Goal: Task Accomplishment & Management: Complete application form

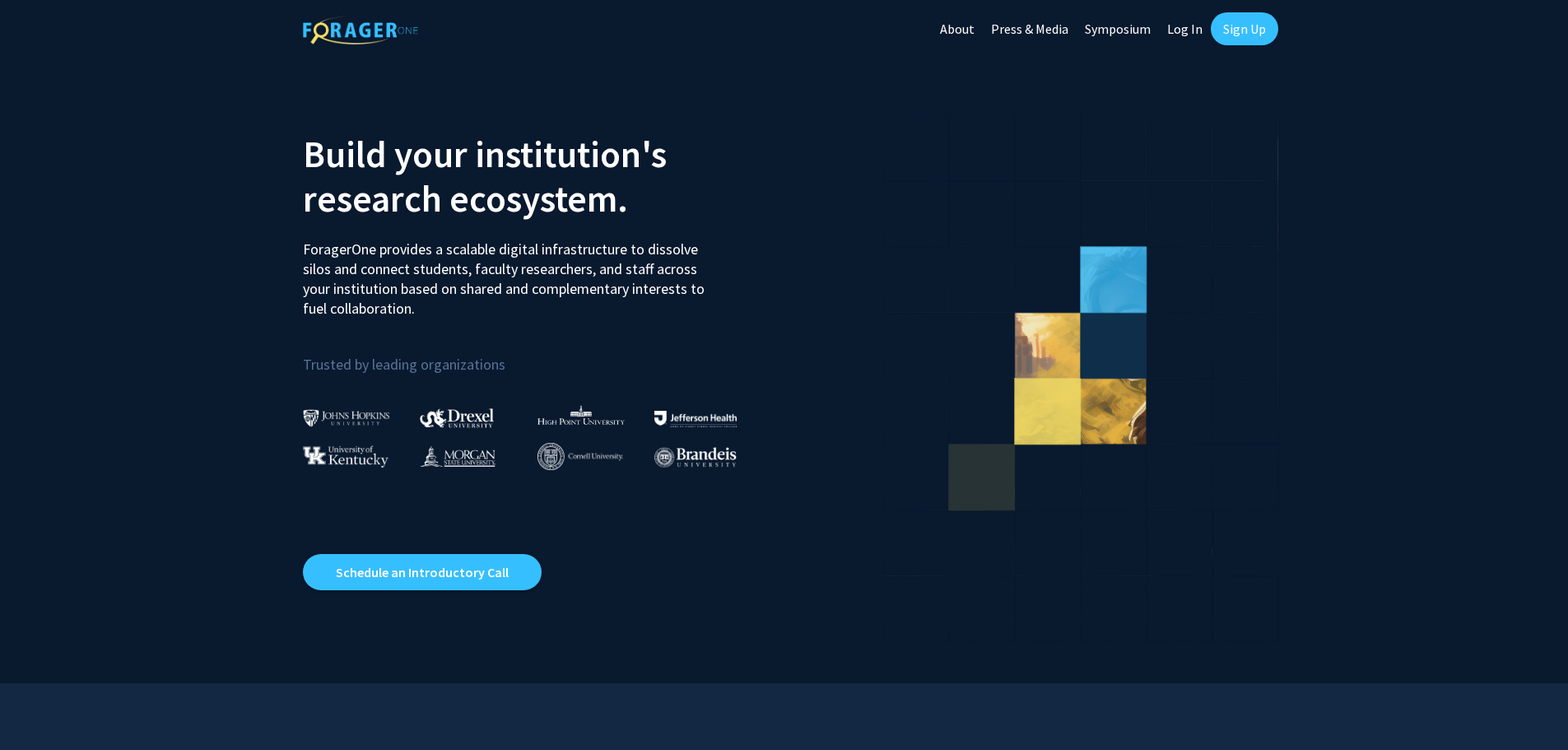
click at [1236, 28] on link "Sign Up" at bounding box center [1244, 29] width 67 height 33
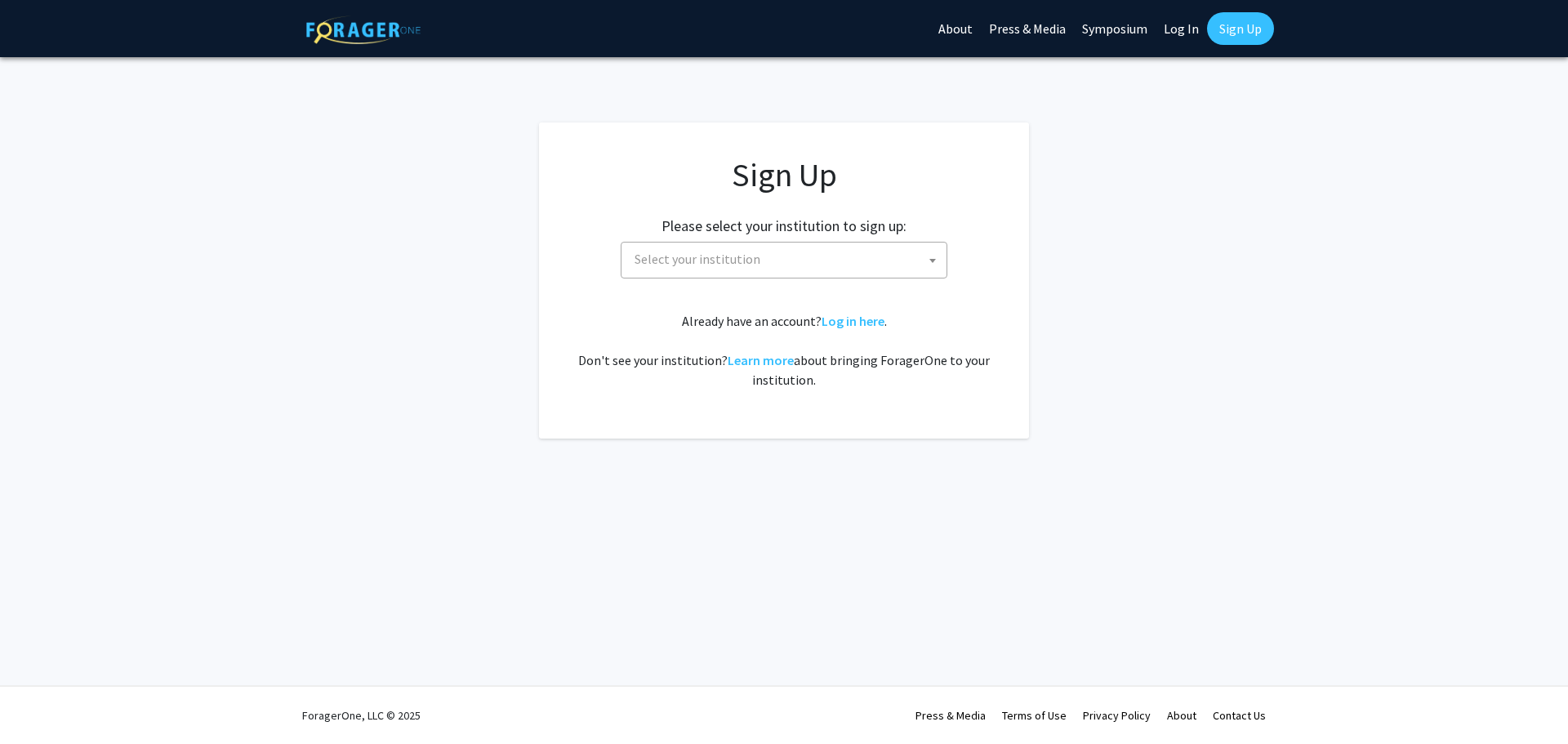
click at [735, 272] on span "Select your institution" at bounding box center [787, 259] width 319 height 34
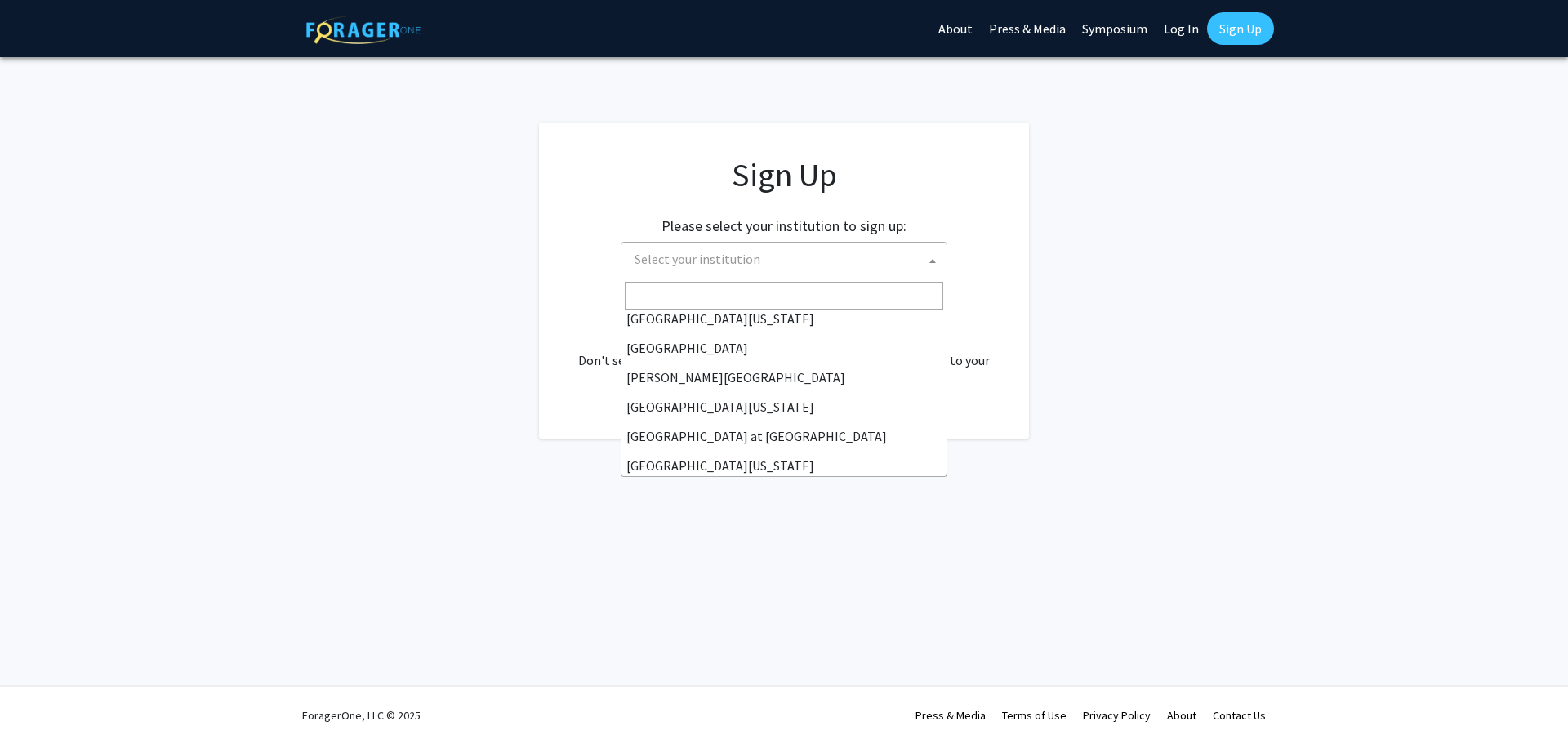
scroll to position [501, 0]
select select "4"
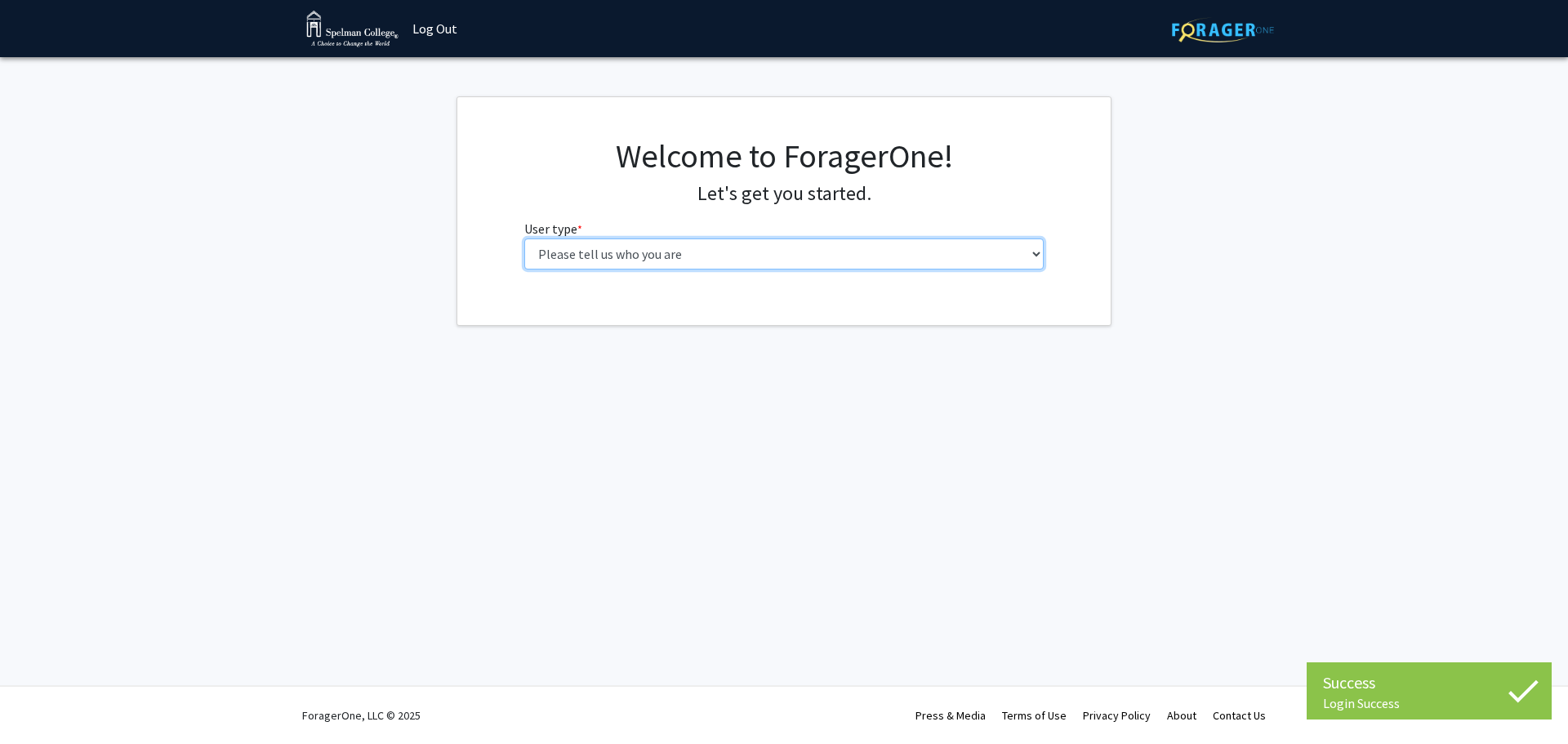
click at [766, 248] on select "Please tell us who you are Undergraduate Student Master's Student Doctoral Cand…" at bounding box center [784, 254] width 520 height 31
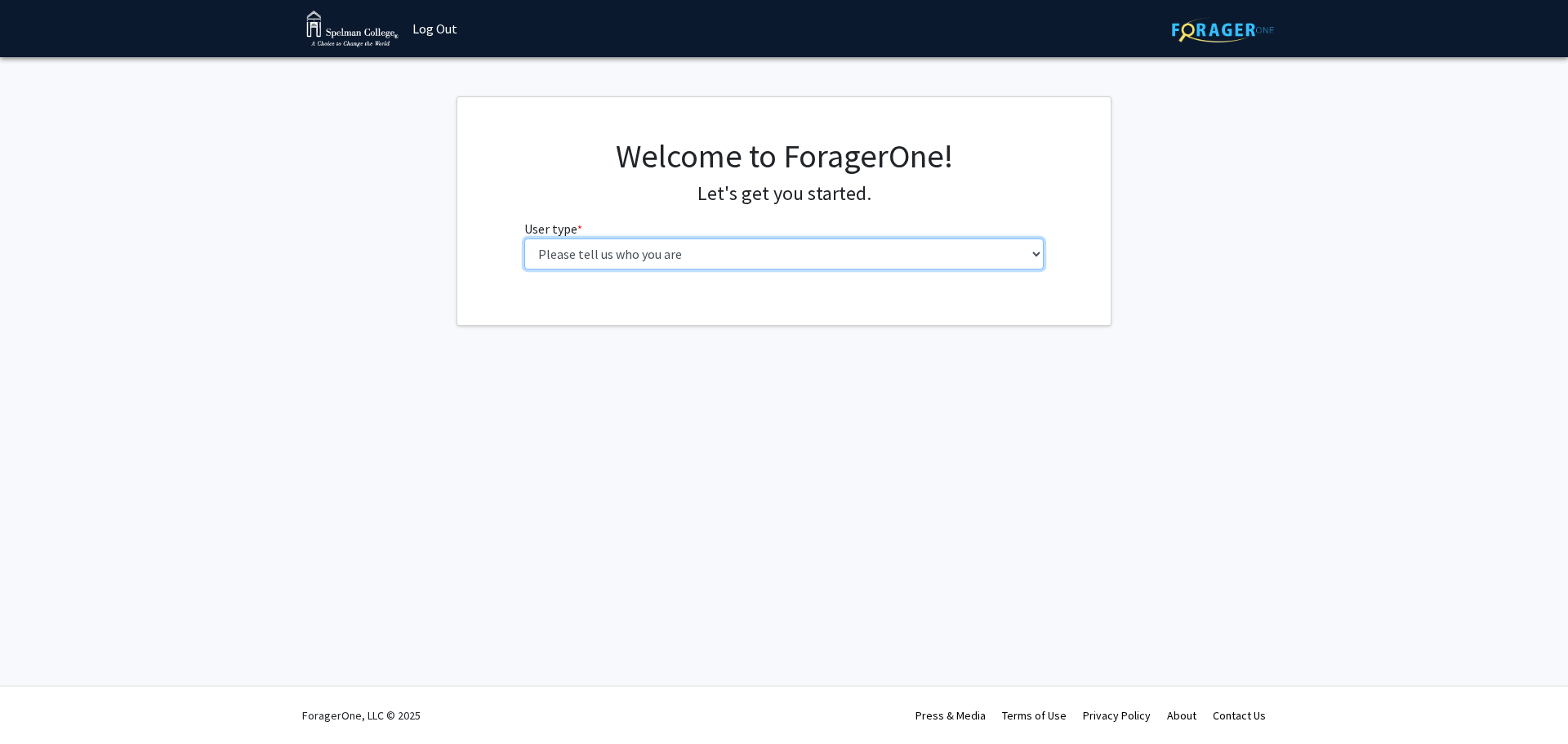
select select "1: undergrad"
click at [524, 238] on select "Please tell us who you are Undergraduate Student Master's Student Doctoral Cand…" at bounding box center [784, 254] width 520 height 31
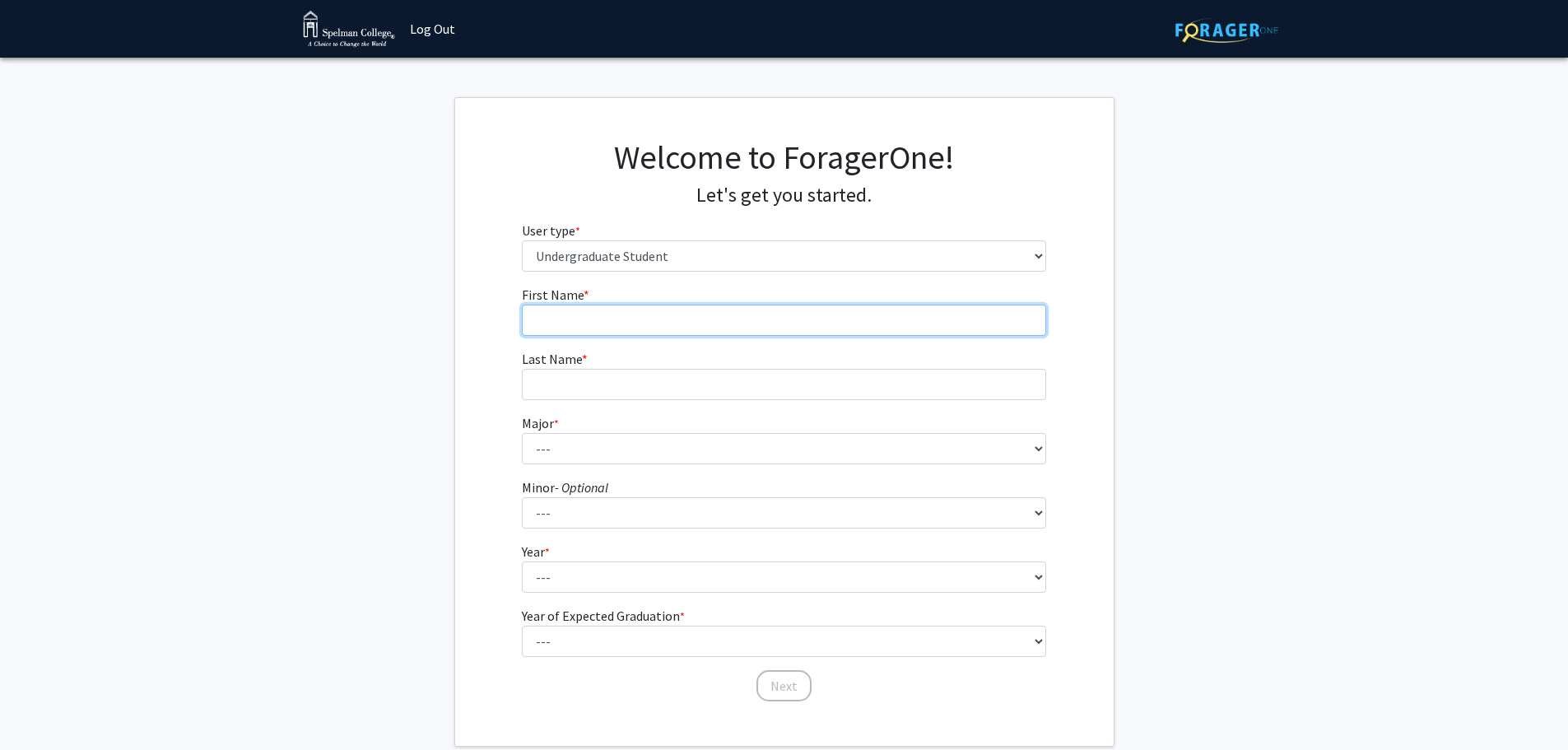
click at [665, 330] on input "First Name * required" at bounding box center [784, 320] width 524 height 31
type input "Maddison"
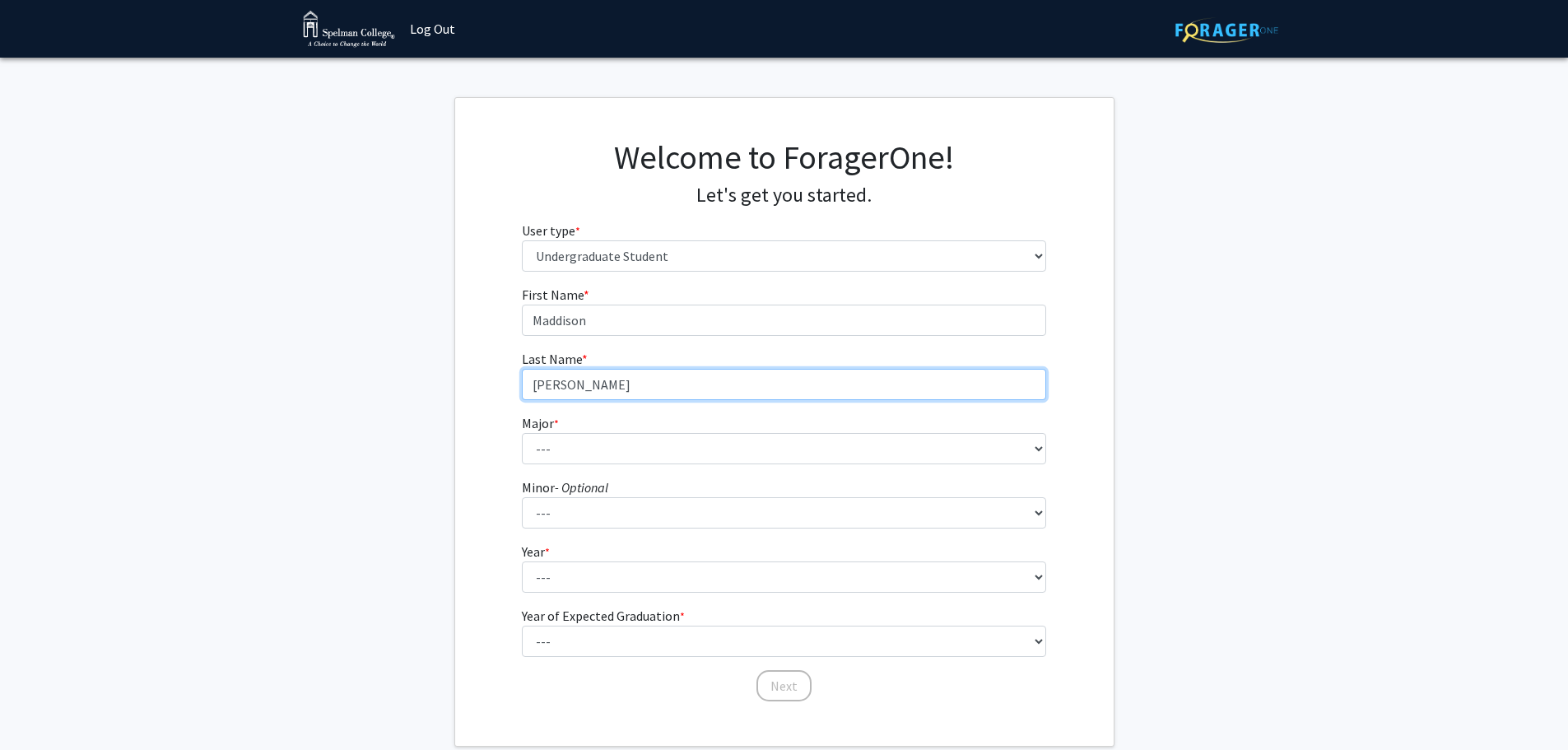
type input "Gardner"
